Goal: Task Accomplishment & Management: Manage account settings

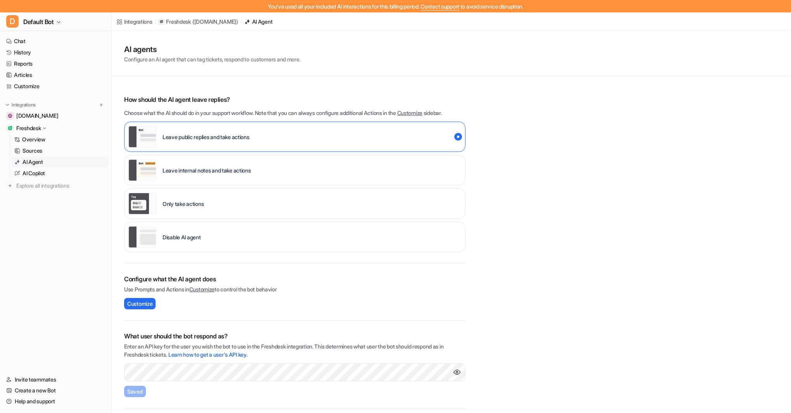
scroll to position [35, 0]
click at [24, 73] on link "Articles" at bounding box center [55, 74] width 105 height 11
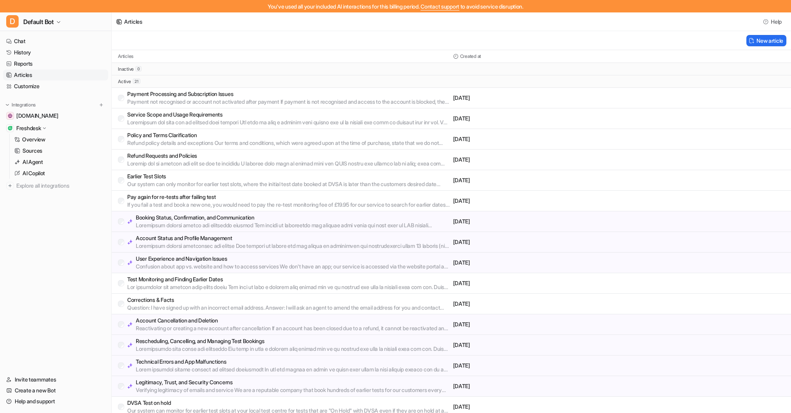
click at [157, 55] on div "Articles" at bounding box center [284, 56] width 332 height 6
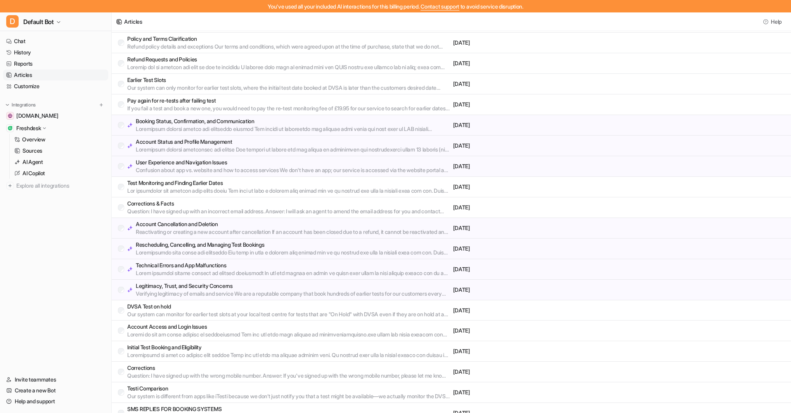
scroll to position [107, 0]
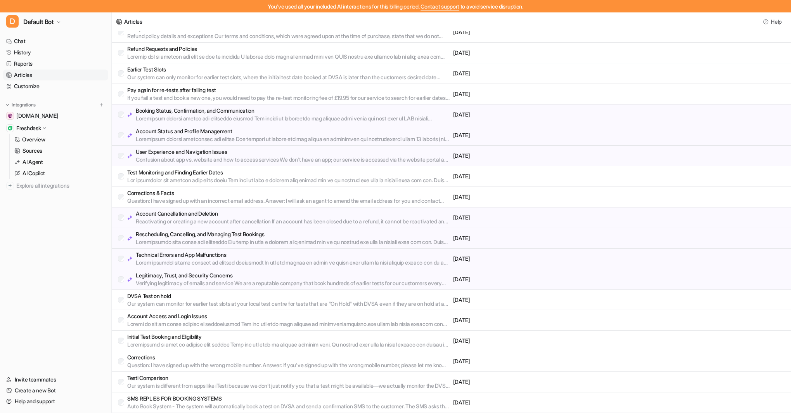
click at [172, 312] on p "Account Access and Login Issues" at bounding box center [288, 316] width 323 height 8
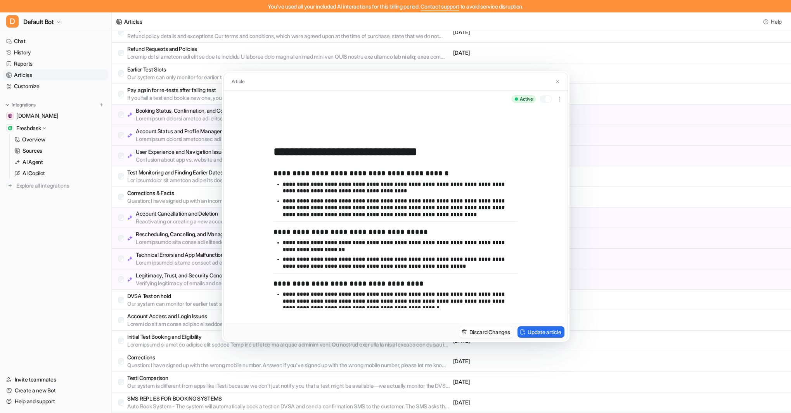
scroll to position [0, 0]
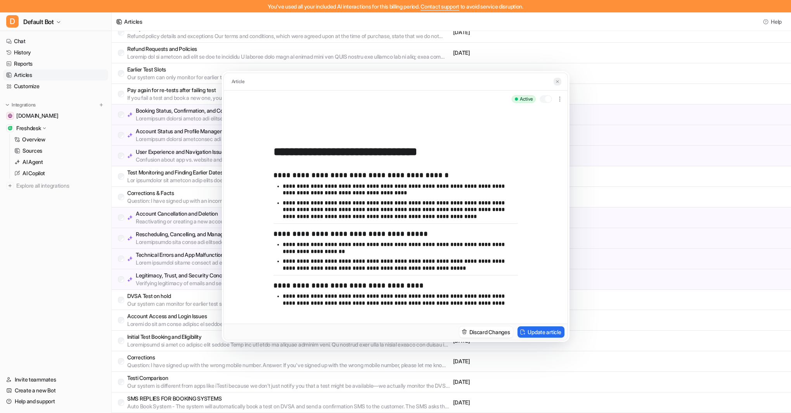
click at [557, 80] on img at bounding box center [557, 81] width 5 height 5
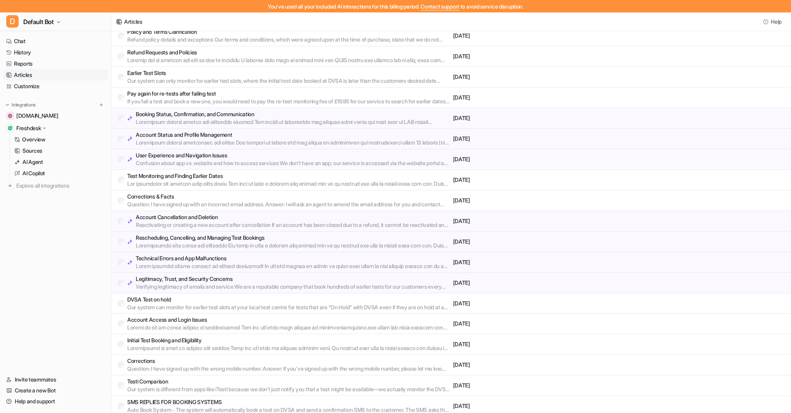
scroll to position [107, 0]
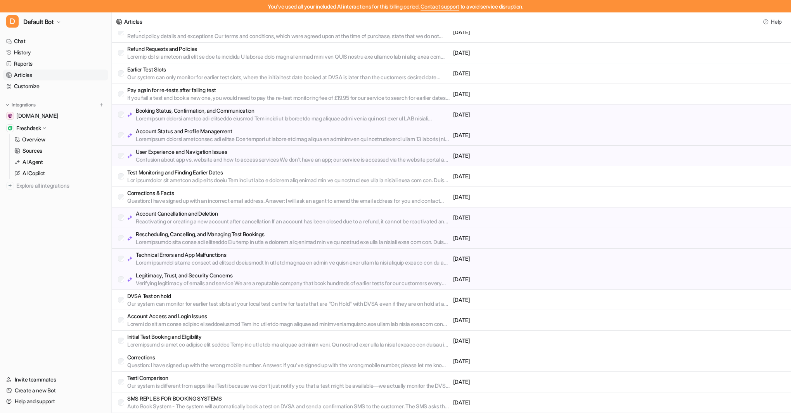
click at [203, 234] on p "Rescheduling, Cancelling, and Managing Test Bookings" at bounding box center [293, 234] width 314 height 8
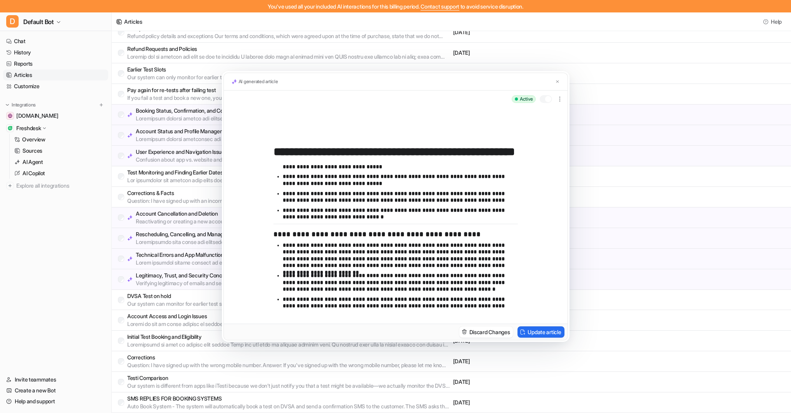
scroll to position [300, 0]
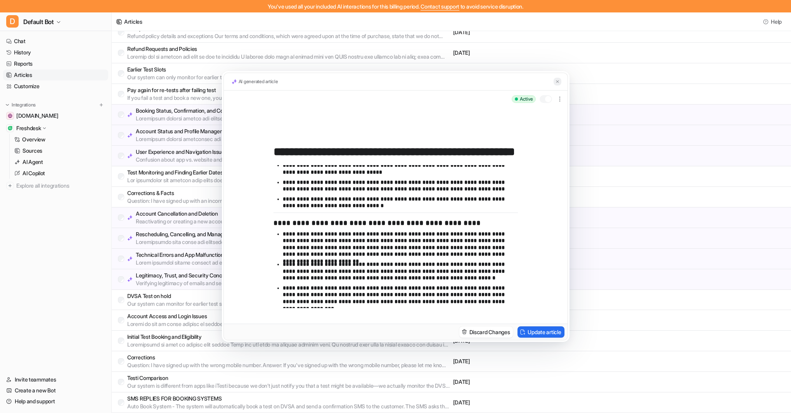
click at [558, 80] on img at bounding box center [557, 81] width 5 height 5
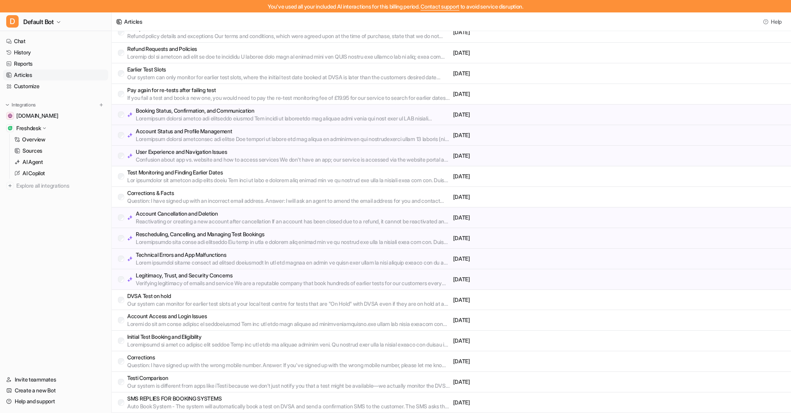
click at [216, 252] on p "Technical Errors and App Malfunctions" at bounding box center [293, 255] width 314 height 8
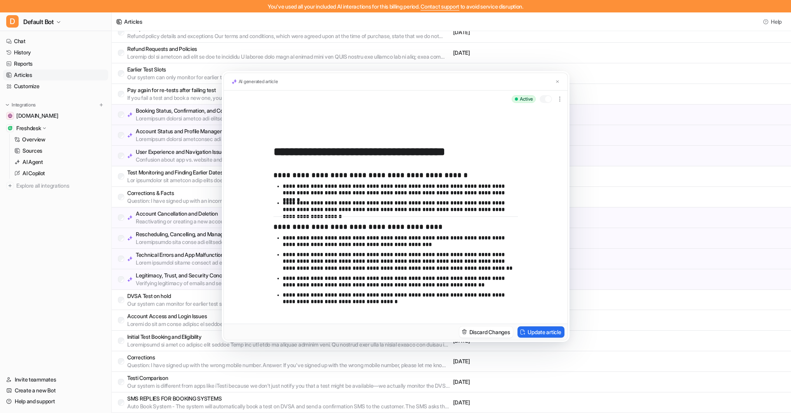
scroll to position [0, 0]
click at [558, 80] on img at bounding box center [557, 81] width 5 height 5
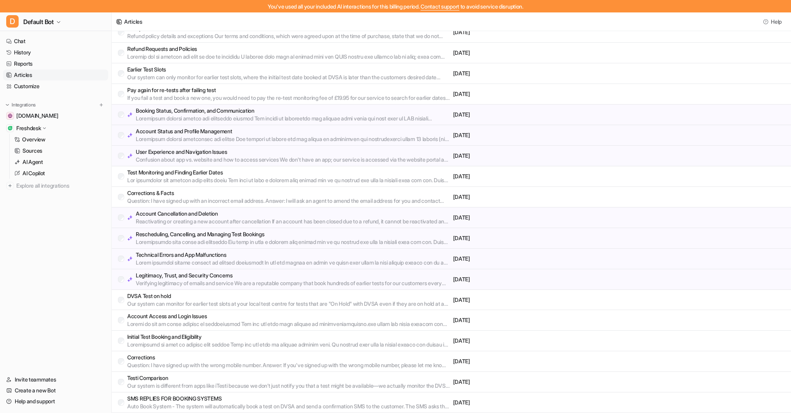
scroll to position [0, 0]
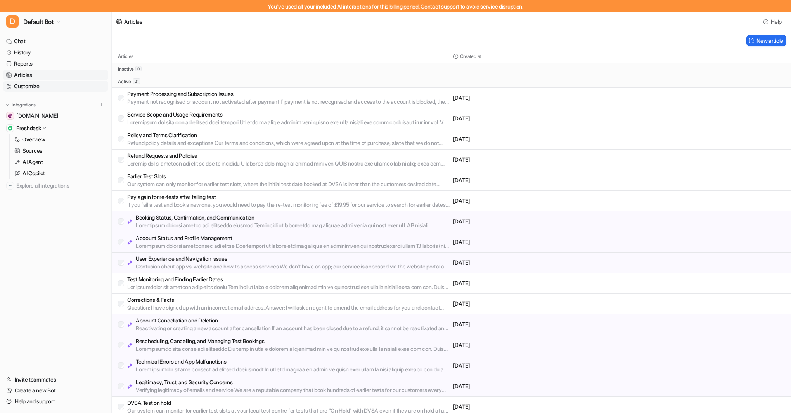
click at [35, 84] on link "Customize" at bounding box center [55, 86] width 105 height 11
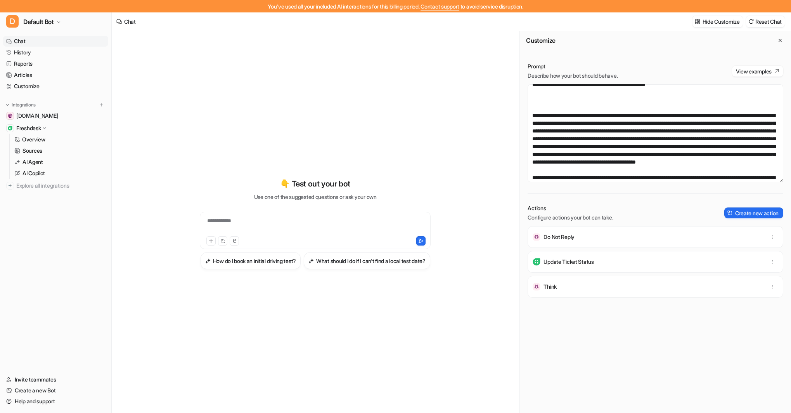
scroll to position [279, 0]
click at [749, 130] on textarea at bounding box center [656, 133] width 256 height 98
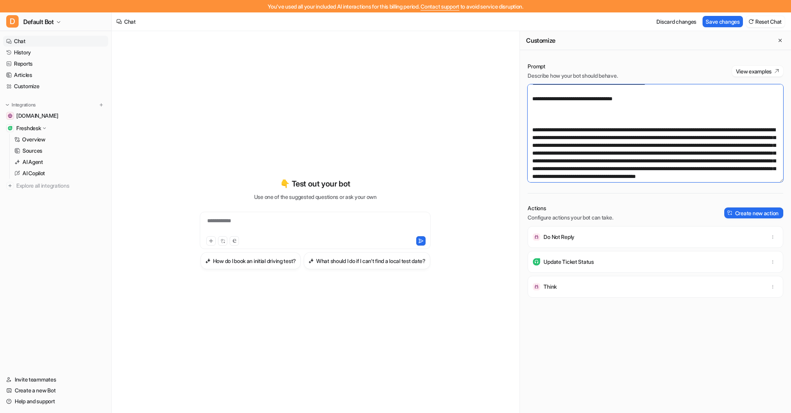
paste textarea "**********"
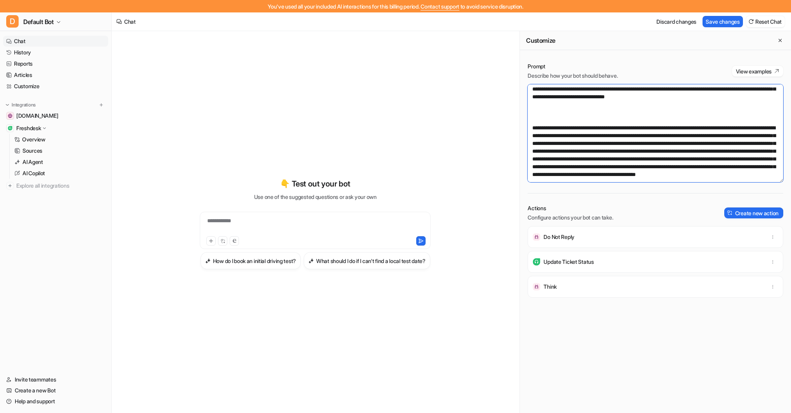
scroll to position [305, 0]
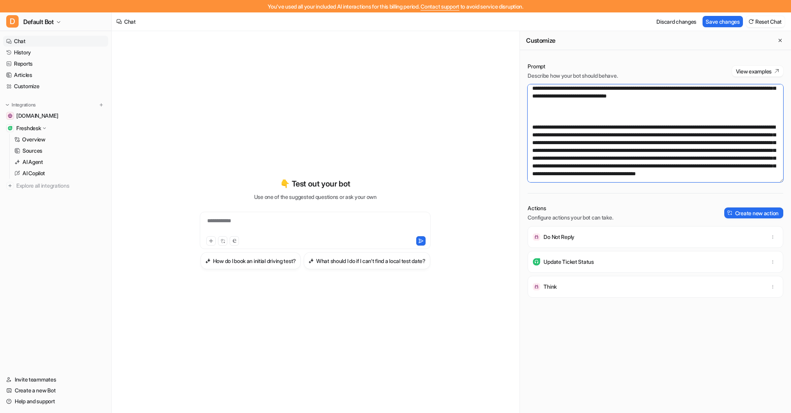
click at [625, 120] on textarea at bounding box center [656, 133] width 256 height 98
type textarea "**********"
click at [726, 21] on button "Save changes" at bounding box center [723, 21] width 40 height 11
click at [36, 161] on p "AI Agent" at bounding box center [33, 162] width 21 height 8
